Goal: Find specific page/section: Find specific page/section

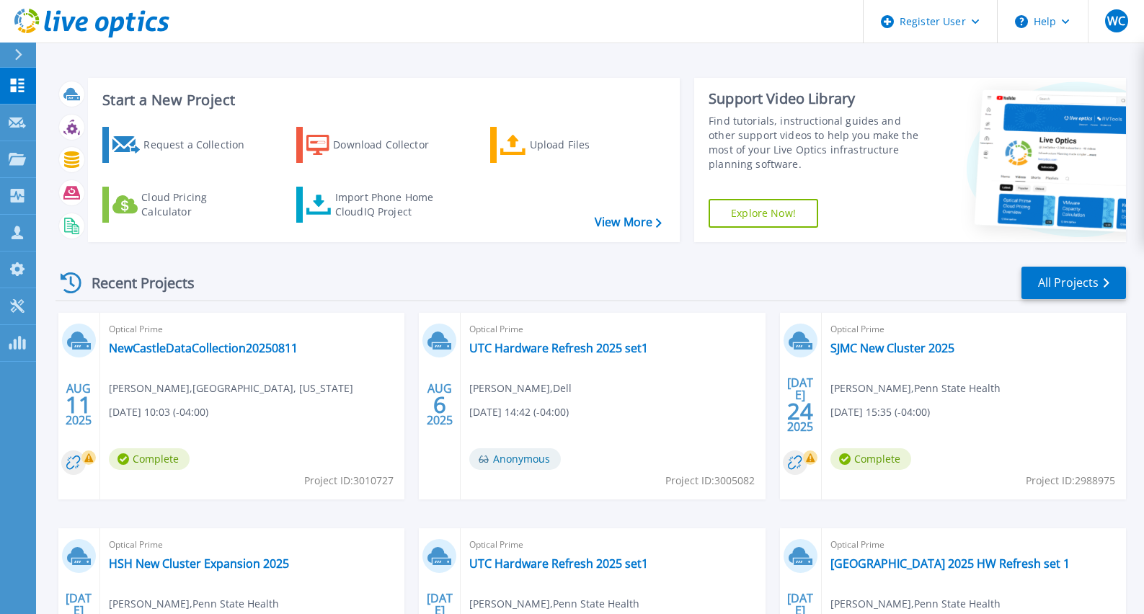
click at [19, 55] on icon at bounding box center [18, 55] width 8 height 12
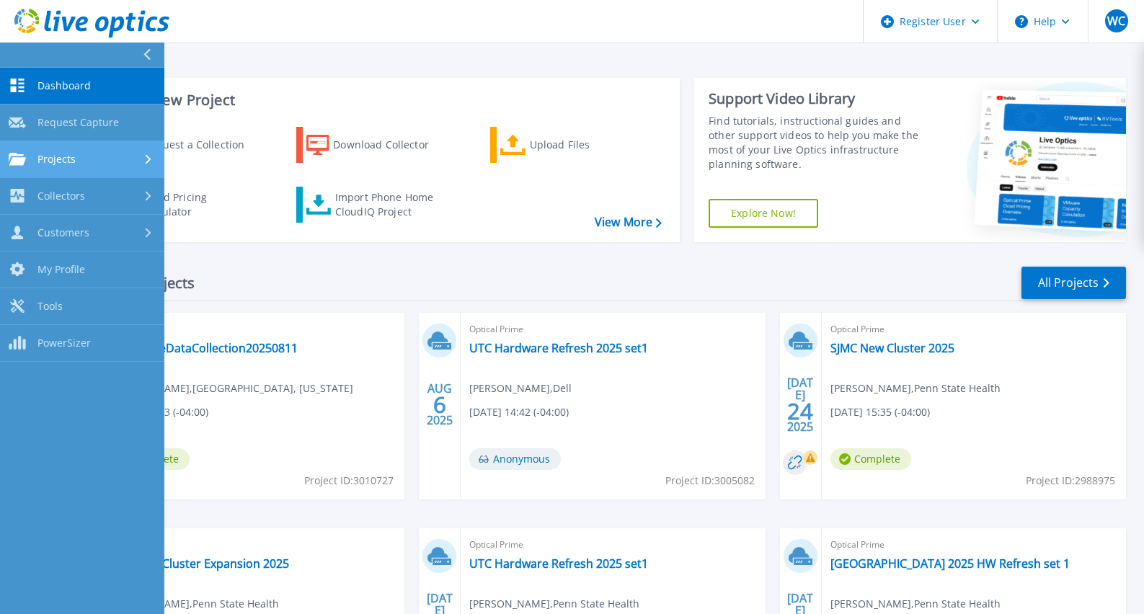
click at [58, 154] on span "Projects" at bounding box center [56, 159] width 38 height 13
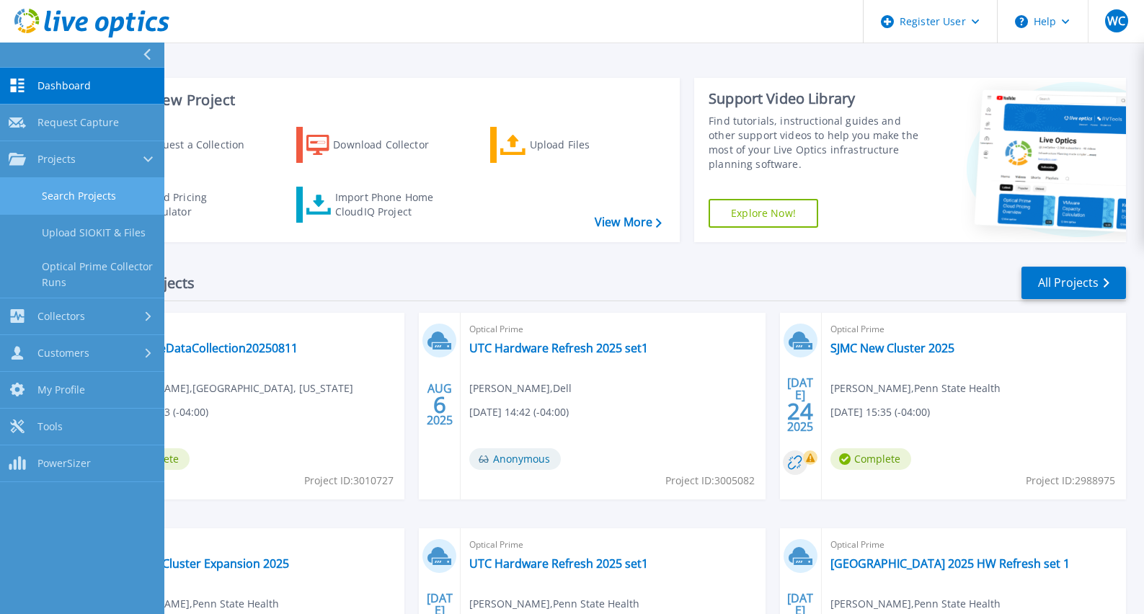
click at [71, 192] on link "Search Projects" at bounding box center [82, 196] width 164 height 37
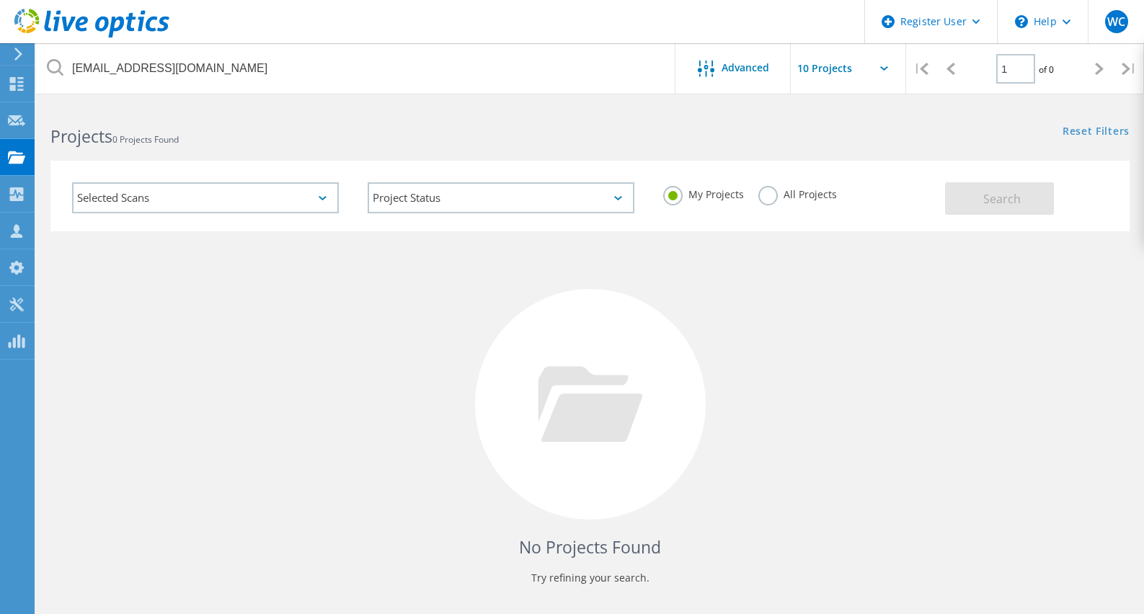
click at [770, 198] on label "All Projects" at bounding box center [797, 193] width 79 height 14
click at [0, 0] on input "All Projects" at bounding box center [0, 0] width 0 height 0
click at [997, 203] on span "Search" at bounding box center [1001, 199] width 37 height 16
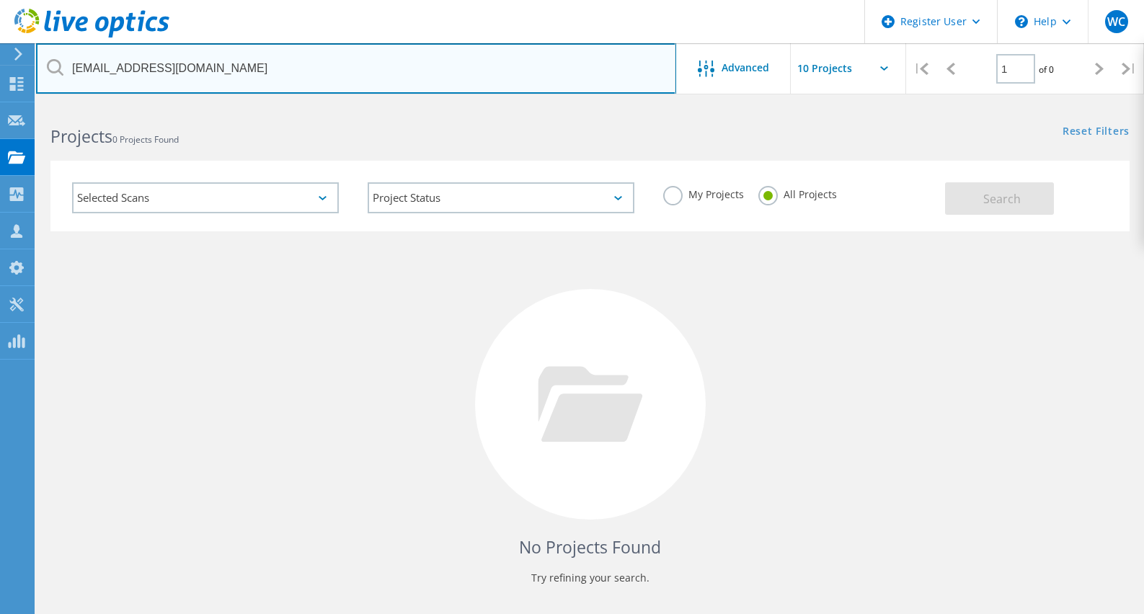
drag, startPoint x: 265, startPoint y: 69, endPoint x: 35, endPoint y: 66, distance: 229.2
click at [35, 66] on html "Register User \n Help Explore Helpful Articles Contact Support WC Dell User [PE…" at bounding box center [572, 332] width 1144 height 664
paste input "text"
drag, startPoint x: 132, startPoint y: 68, endPoint x: 45, endPoint y: 65, distance: 87.3
click at [45, 65] on input "[EMAIL_ADDRESS][DOMAIN_NAME]" at bounding box center [356, 68] width 640 height 50
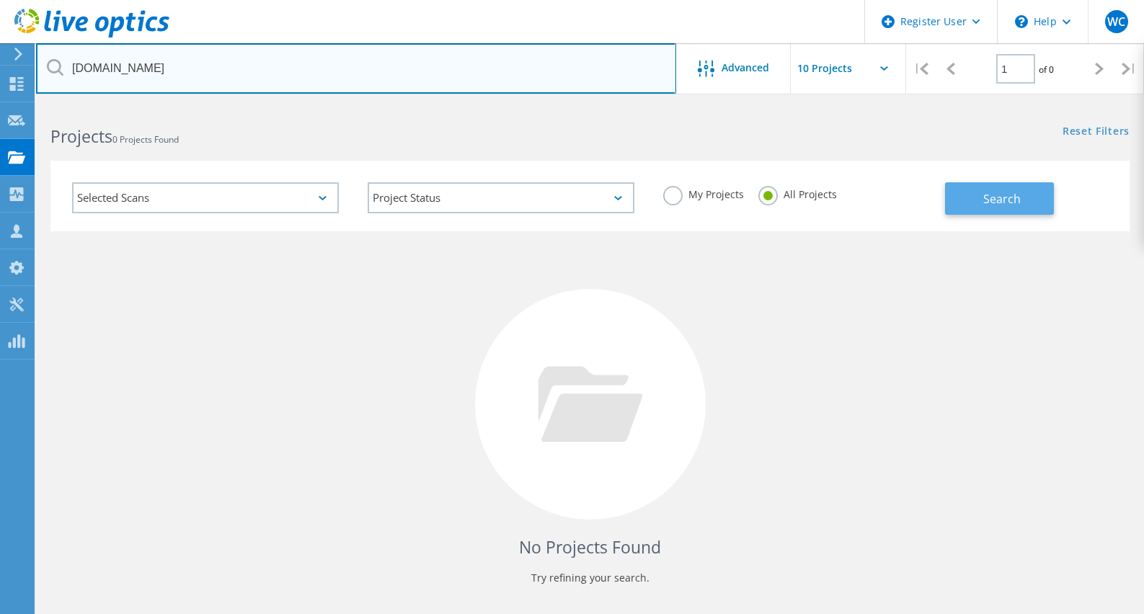
type input "[DOMAIN_NAME]"
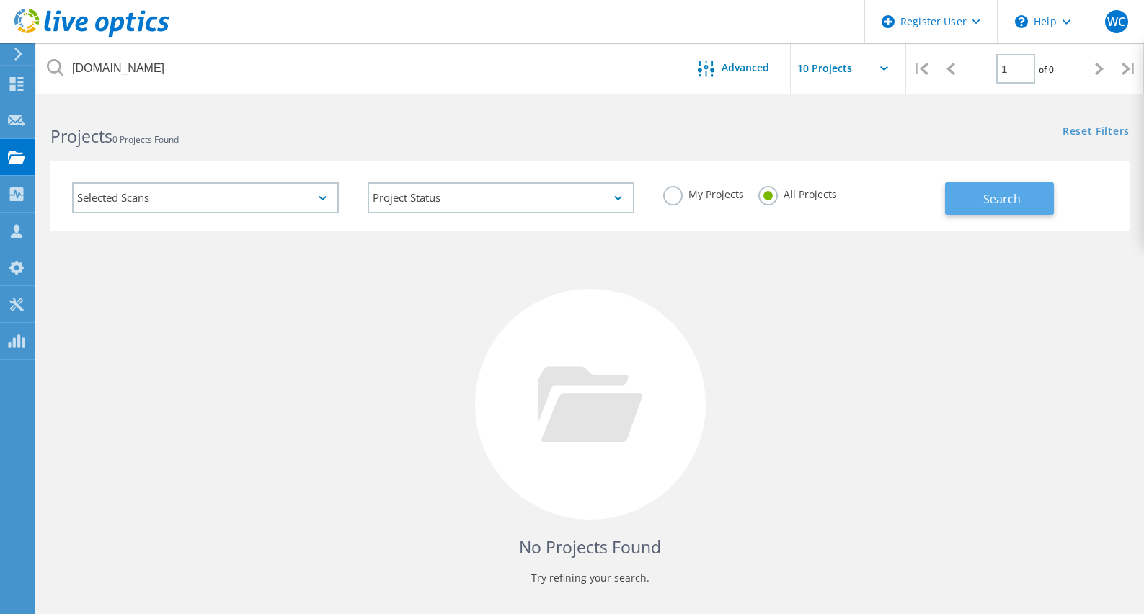
click at [1008, 195] on span "Search" at bounding box center [1001, 199] width 37 height 16
